Goal: Navigation & Orientation: Find specific page/section

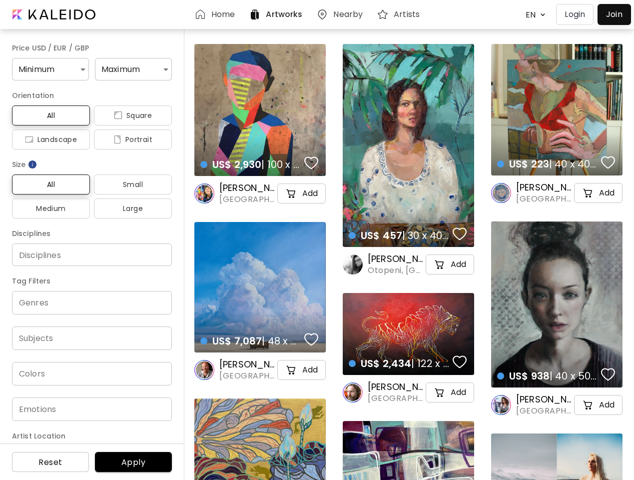
click at [533, 14] on body "Home Artworks Nearby Artists EN ******* Login Join Price USD / EUR / GBP Minimu…" at bounding box center [317, 240] width 634 height 480
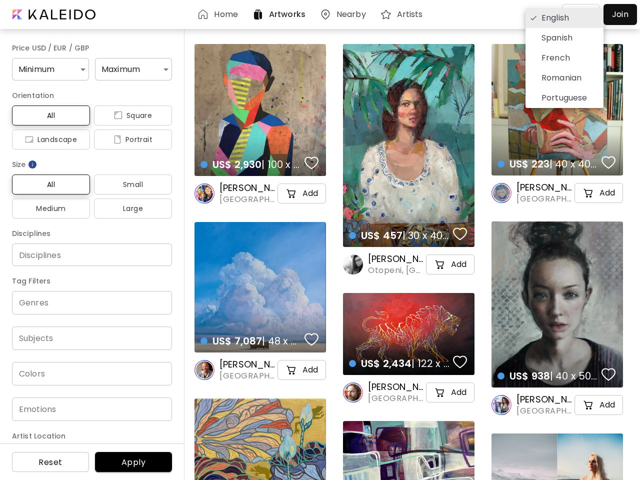
click at [49, 69] on div at bounding box center [320, 240] width 640 height 480
click at [129, 69] on div "English Spanish French Romanian Portuguese" at bounding box center [320, 240] width 640 height 480
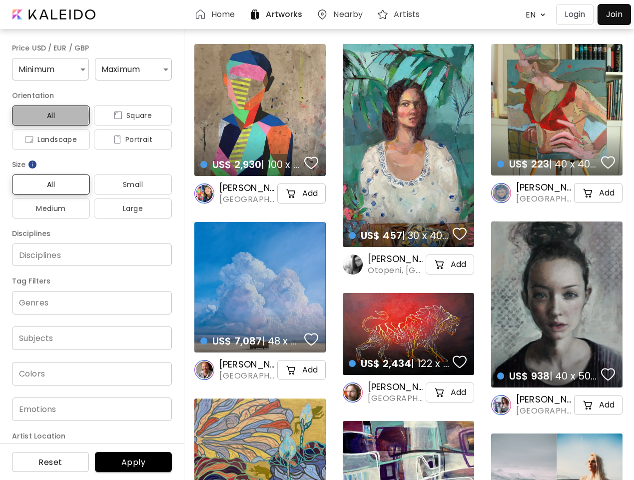
click at [49, 115] on span "All" at bounding box center [51, 115] width 62 height 12
click at [129, 115] on span "Square" at bounding box center [133, 115] width 62 height 12
click at [49, 139] on span "Landscape" at bounding box center [51, 139] width 62 height 12
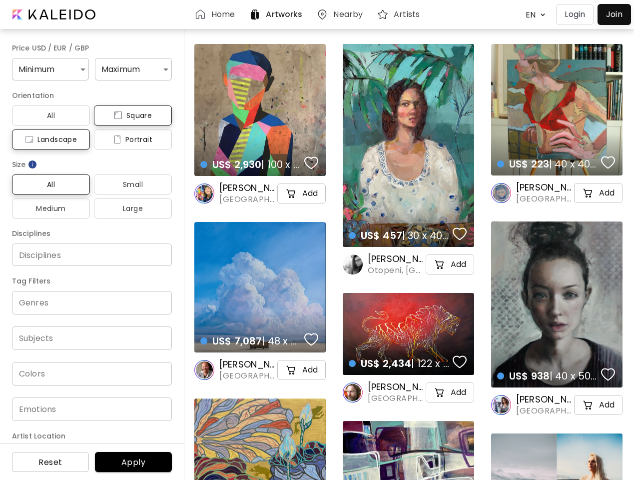
click at [129, 139] on span "Portrait" at bounding box center [133, 139] width 62 height 12
click at [33, 164] on img at bounding box center [32, 164] width 10 height 10
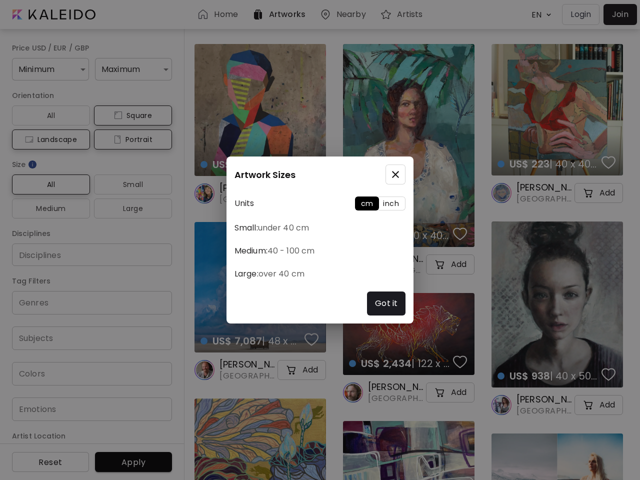
click at [49, 184] on div "Artwork Sizes Units cm inch Small: under 40 cm Medium: 40 - 100 cm Large: over …" at bounding box center [320, 240] width 640 height 480
click at [129, 184] on div "Artwork Sizes Units cm inch Small: under 40 cm Medium: 40 - 100 cm Large: over …" at bounding box center [320, 240] width 640 height 480
